Goal: Task Accomplishment & Management: Manage account settings

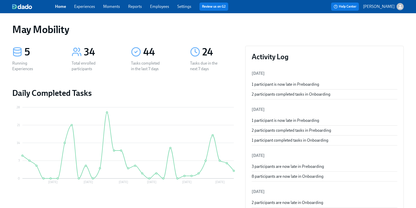
click at [155, 11] on div "Home Experiences Moments Reports Employees Settings Review us on G2 Help Center…" at bounding box center [208, 6] width 416 height 13
click at [155, 9] on span "Employees" at bounding box center [159, 7] width 19 height 6
click at [155, 7] on link "Employees" at bounding box center [159, 6] width 19 height 5
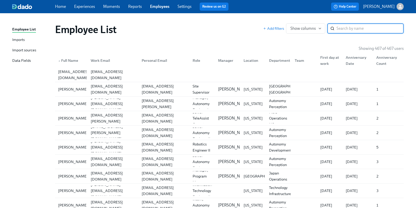
click at [24, 42] on div "Imports" at bounding box center [18, 40] width 12 height 6
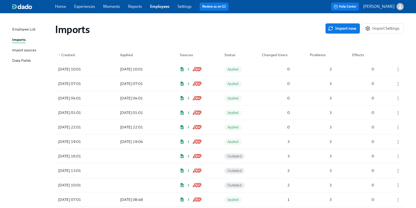
click at [92, 7] on link "Experiences" at bounding box center [84, 6] width 21 height 5
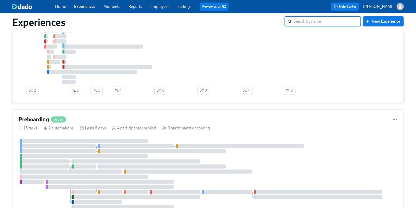
scroll to position [144, 0]
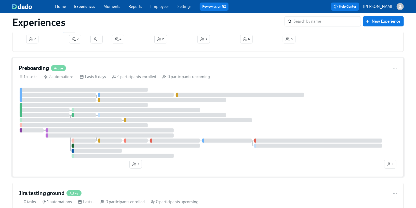
click at [85, 102] on div at bounding box center [58, 100] width 76 height 4
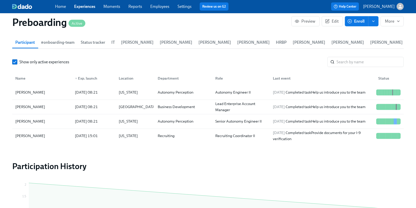
scroll to position [538, 0]
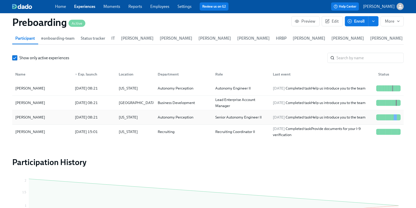
click at [78, 115] on div "[DATE] 08:21" at bounding box center [86, 118] width 27 height 6
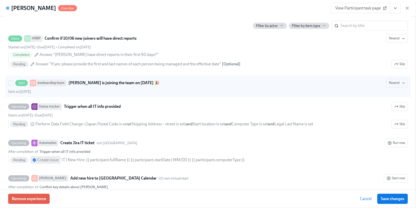
scroll to position [699, 0]
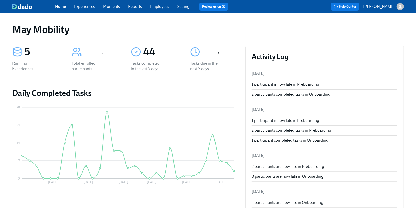
click at [160, 10] on div "Home Experiences Moments Reports Employees Settings Review us on G2" at bounding box center [143, 7] width 177 height 8
click at [158, 8] on link "Employees" at bounding box center [159, 6] width 19 height 5
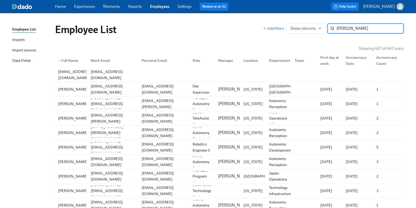
type input "[PERSON_NAME]"
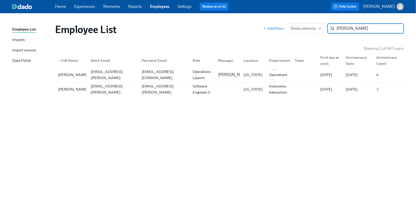
click at [89, 8] on link "Experiences" at bounding box center [84, 6] width 21 height 5
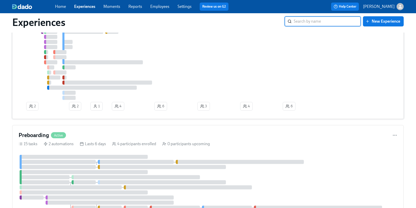
scroll to position [86, 0]
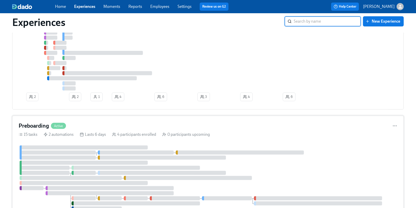
click at [91, 140] on div "Preboarding Active 15 tasks 2 automations Lasts 6 days 4 participants enrolled …" at bounding box center [207, 175] width 391 height 119
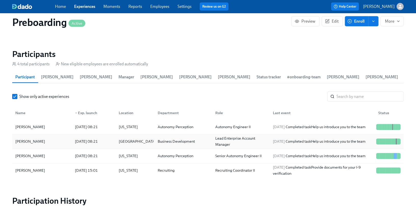
scroll to position [503, 0]
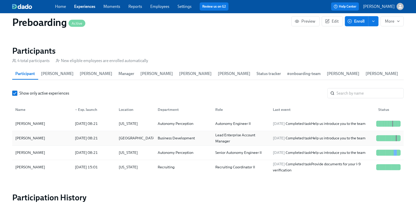
click at [92, 140] on div "[DATE] 08:21" at bounding box center [86, 138] width 27 height 6
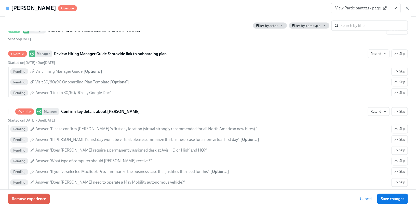
scroll to position [503, 0]
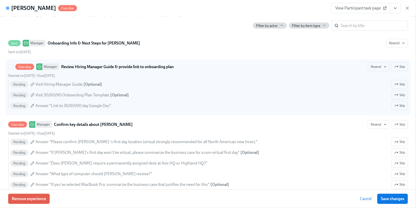
click at [154, 68] on div "Overdue Manager Review Hiring Manager Guide & provide link to onboarding plan" at bounding box center [94, 67] width 158 height 7
click at [13, 68] on input "Overdue Manager Review Hiring Manager Guide & provide link to onboarding plan R…" at bounding box center [10, 67] width 5 height 5
checkbox input "true"
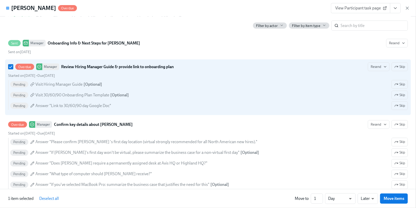
click at [359, 7] on span "View Participant task page" at bounding box center [360, 8] width 51 height 5
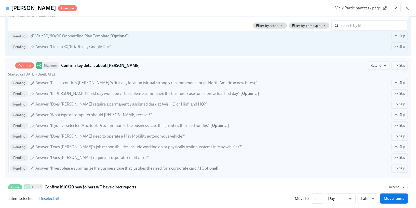
scroll to position [571, 0]
